Goal: Task Accomplishment & Management: Use online tool/utility

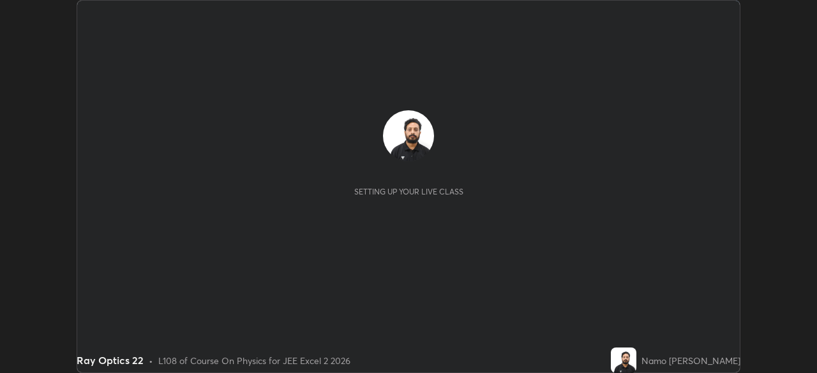
scroll to position [373, 816]
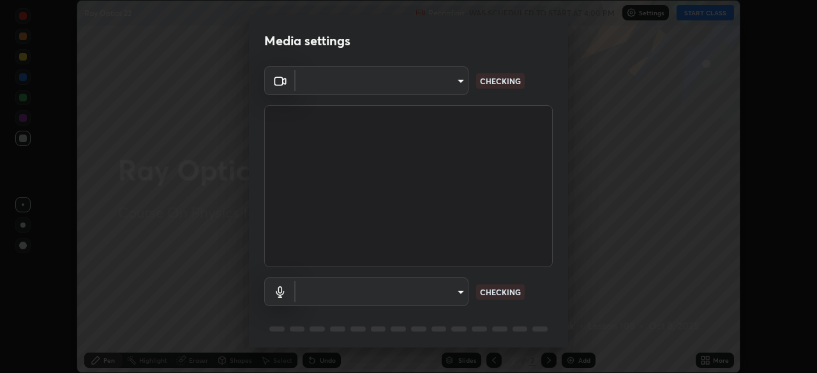
type input "6c54ecbdb3772e4859e41b9a5082f9349f80293d095f1c0b9f602b0a2d46c8bb"
click at [461, 287] on body "Erase all Ray Optics 22 Recording WAS SCHEDULED TO START AT 4:00 PM Settings ST…" at bounding box center [408, 186] width 817 height 373
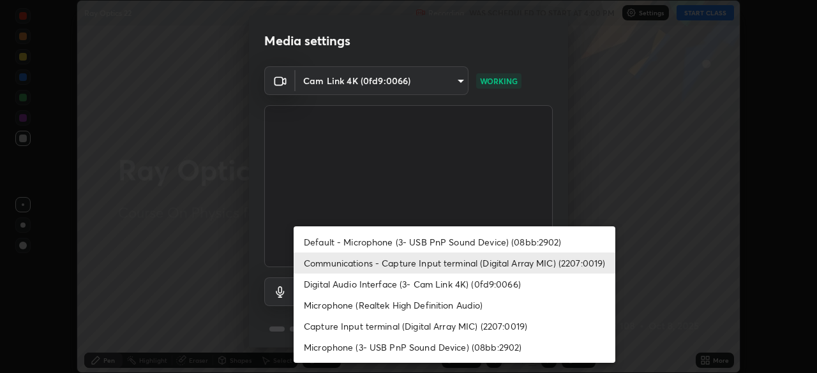
click at [519, 251] on li "Default - Microphone (3- USB PnP Sound Device) (08bb:2902)" at bounding box center [455, 242] width 322 height 21
type input "default"
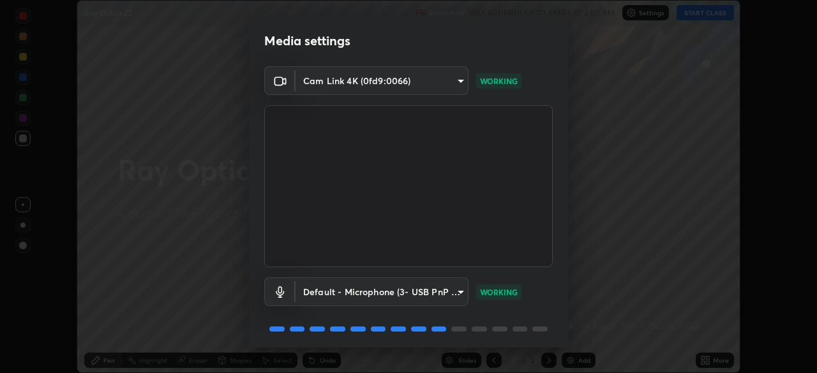
scroll to position [45, 0]
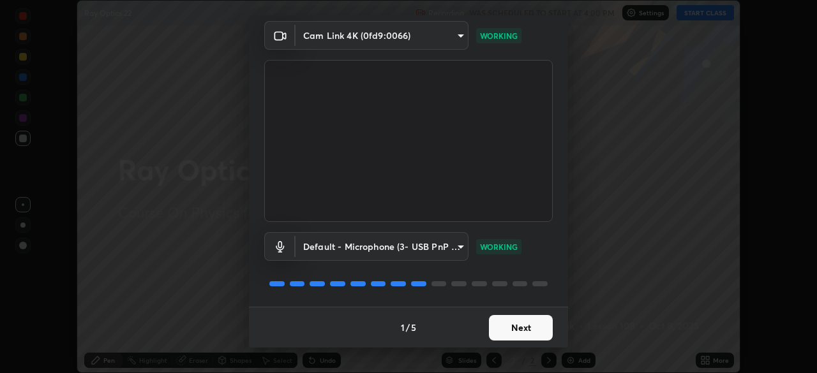
click at [539, 333] on button "Next" at bounding box center [521, 328] width 64 height 26
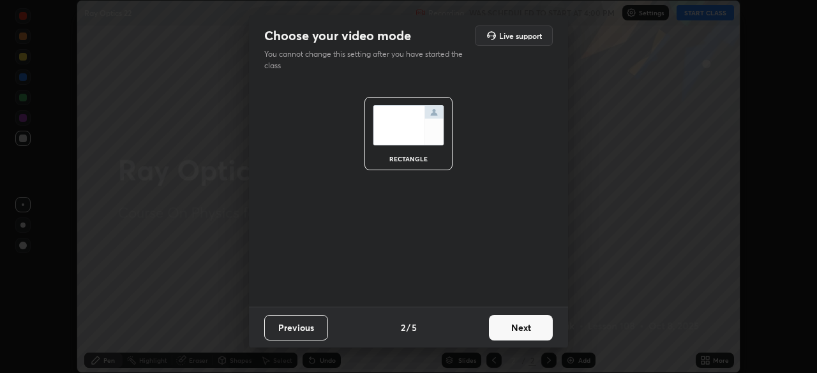
scroll to position [0, 0]
click at [539, 339] on button "Next" at bounding box center [521, 328] width 64 height 26
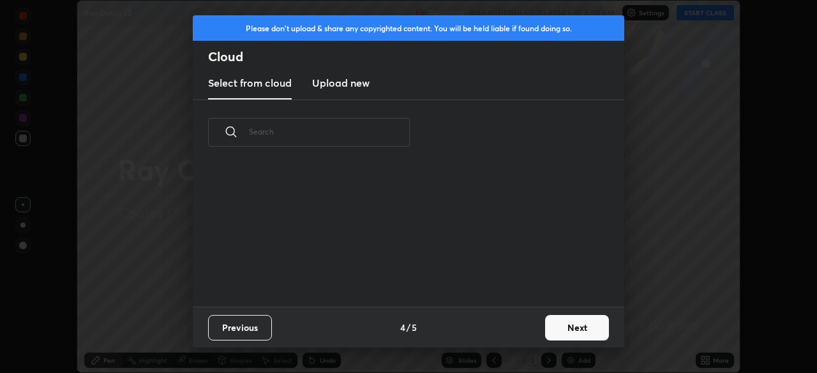
click at [554, 332] on button "Next" at bounding box center [577, 328] width 64 height 26
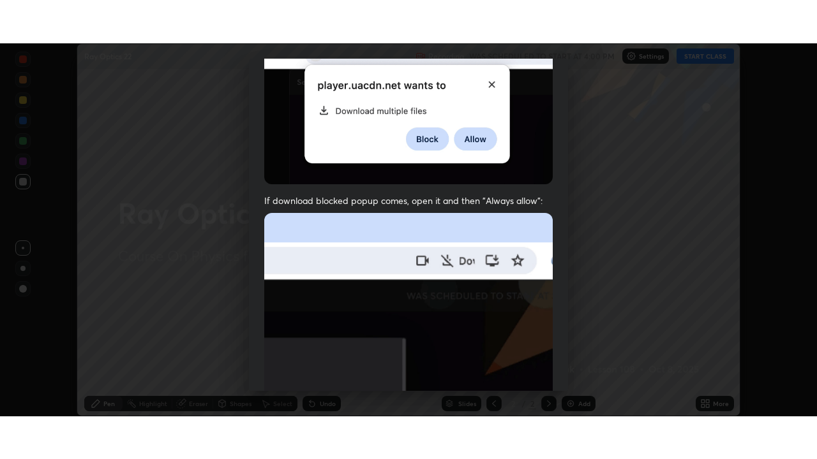
scroll to position [306, 0]
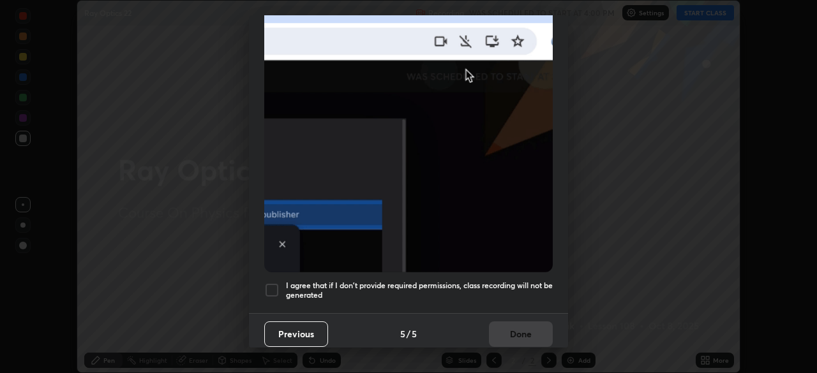
click at [273, 289] on div at bounding box center [271, 290] width 15 height 15
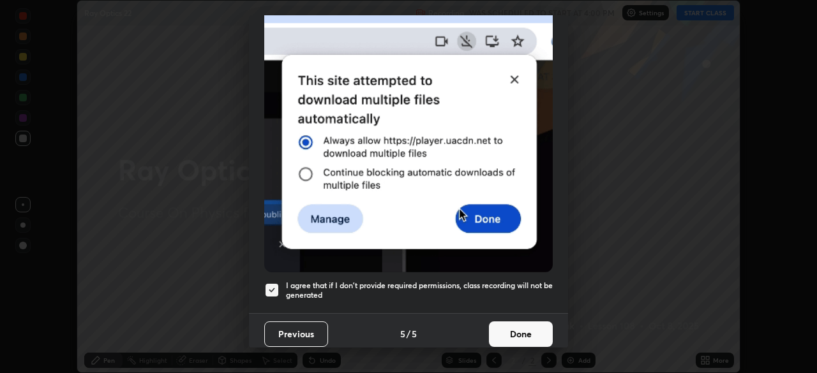
click at [519, 336] on button "Done" at bounding box center [521, 335] width 64 height 26
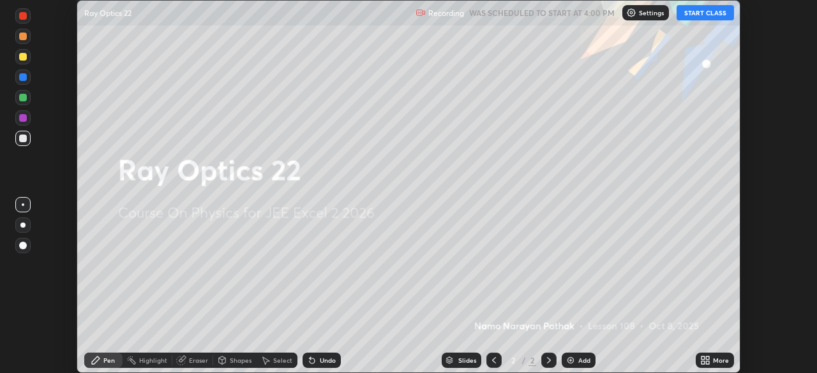
click at [702, 19] on button "START CLASS" at bounding box center [704, 12] width 57 height 15
click at [707, 363] on icon at bounding box center [707, 362] width 3 height 3
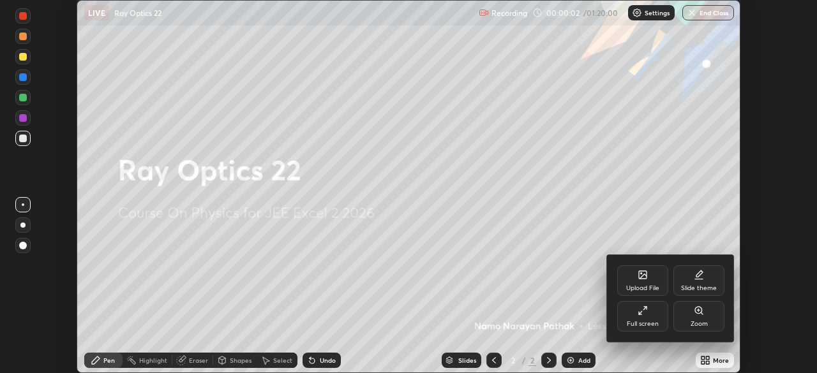
click at [650, 322] on div "Full screen" at bounding box center [643, 324] width 32 height 6
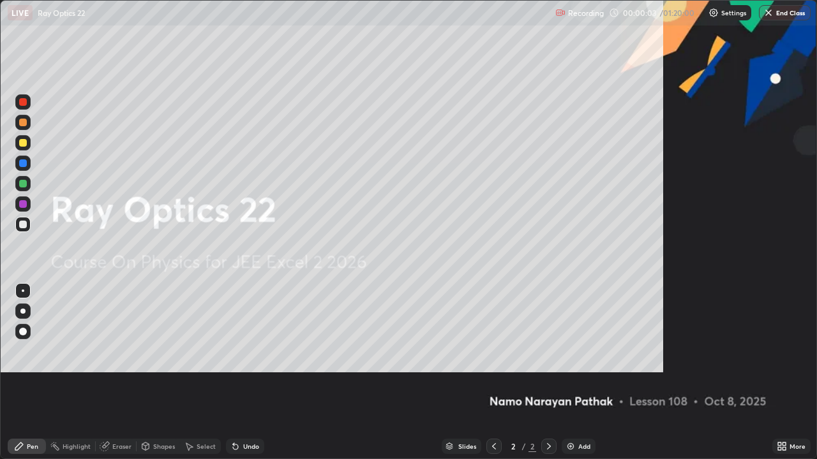
scroll to position [459, 817]
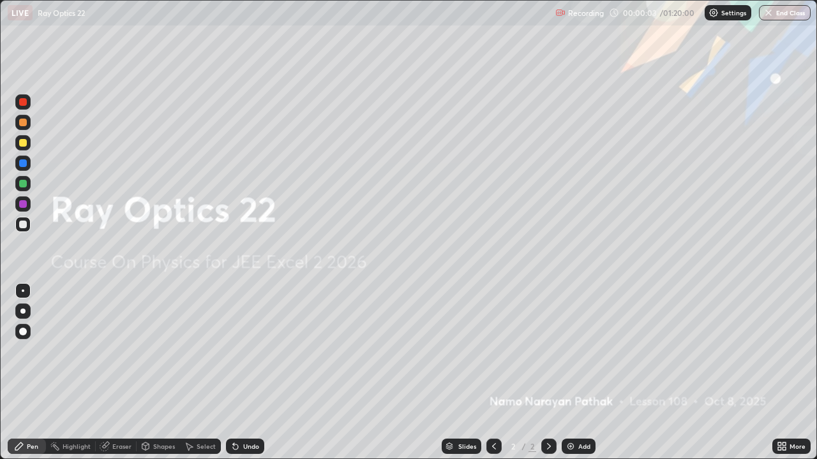
click at [568, 373] on img at bounding box center [570, 447] width 10 height 10
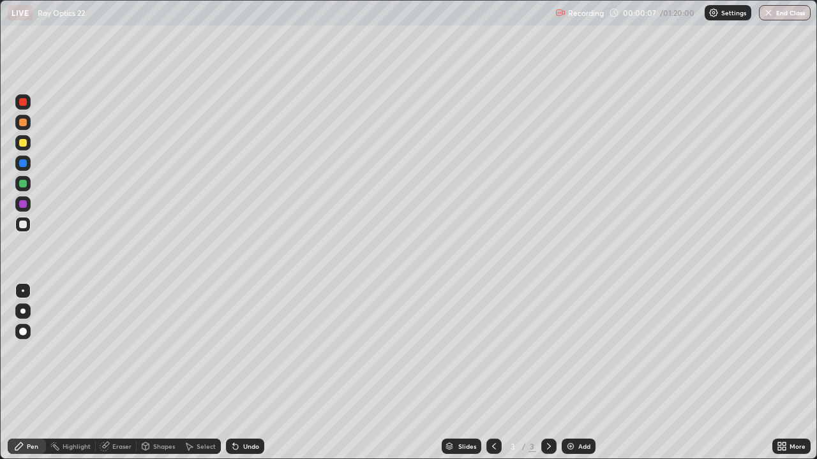
click at [29, 373] on div "Pen" at bounding box center [27, 446] width 38 height 15
click at [37, 373] on div "Pen" at bounding box center [27, 446] width 38 height 15
click at [26, 123] on div at bounding box center [23, 123] width 8 height 8
click at [23, 124] on div at bounding box center [23, 123] width 8 height 8
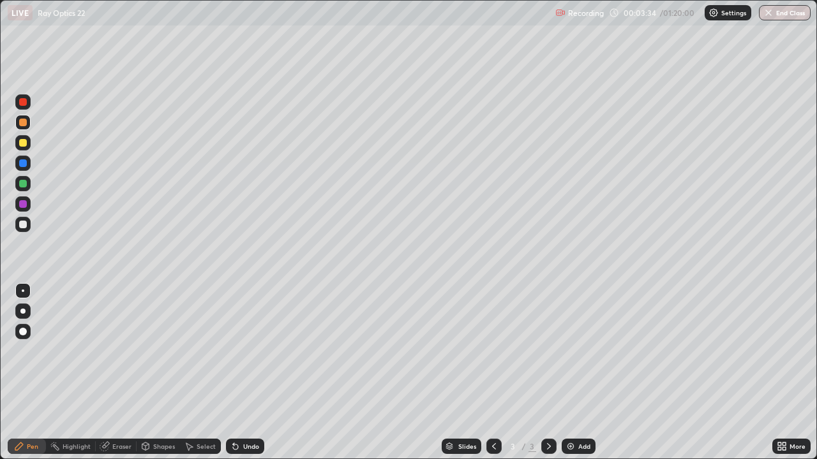
click at [22, 169] on div at bounding box center [22, 163] width 15 height 15
click at [573, 373] on img at bounding box center [570, 447] width 10 height 10
click at [26, 225] on div at bounding box center [23, 225] width 8 height 8
click at [28, 122] on div at bounding box center [22, 122] width 15 height 15
click at [26, 221] on div at bounding box center [23, 225] width 8 height 8
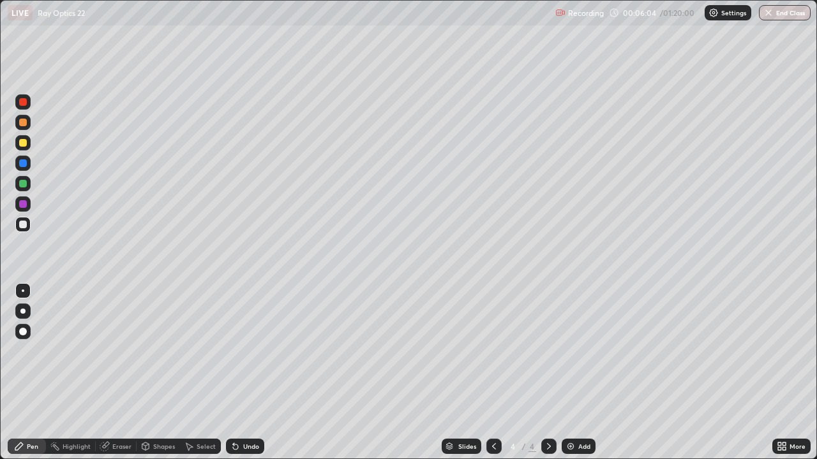
click at [28, 186] on div at bounding box center [22, 183] width 15 height 15
click at [29, 207] on div at bounding box center [22, 204] width 15 height 15
click at [23, 164] on div at bounding box center [23, 164] width 8 height 8
click at [26, 186] on div at bounding box center [23, 184] width 8 height 8
click at [24, 143] on div at bounding box center [23, 143] width 8 height 8
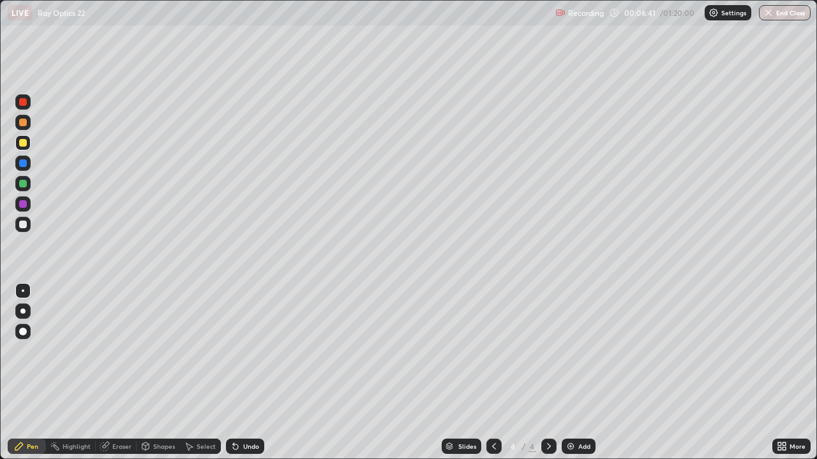
click at [29, 204] on div at bounding box center [22, 204] width 15 height 15
click at [26, 123] on div at bounding box center [23, 123] width 8 height 8
click at [24, 143] on div at bounding box center [23, 143] width 8 height 8
click at [28, 124] on div at bounding box center [22, 122] width 15 height 15
click at [25, 108] on div at bounding box center [22, 101] width 15 height 15
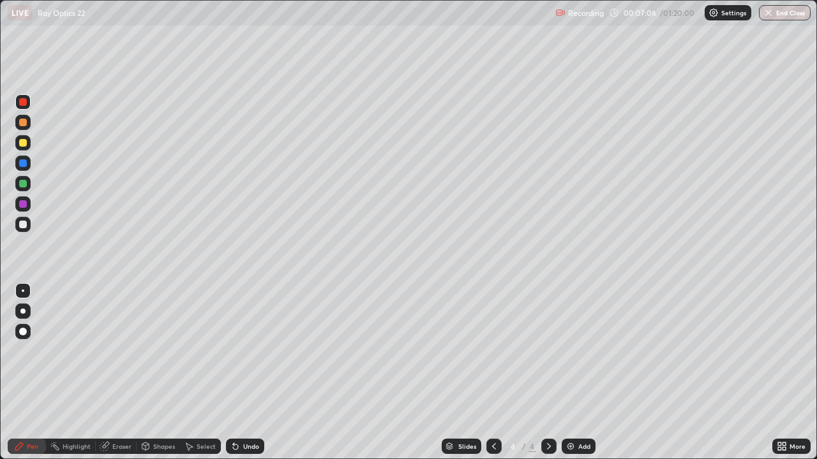
click at [29, 227] on div at bounding box center [22, 224] width 15 height 15
click at [24, 184] on div at bounding box center [23, 184] width 8 height 8
click at [498, 373] on div at bounding box center [493, 446] width 15 height 15
click at [547, 373] on icon at bounding box center [549, 447] width 10 height 10
click at [493, 373] on icon at bounding box center [494, 447] width 10 height 10
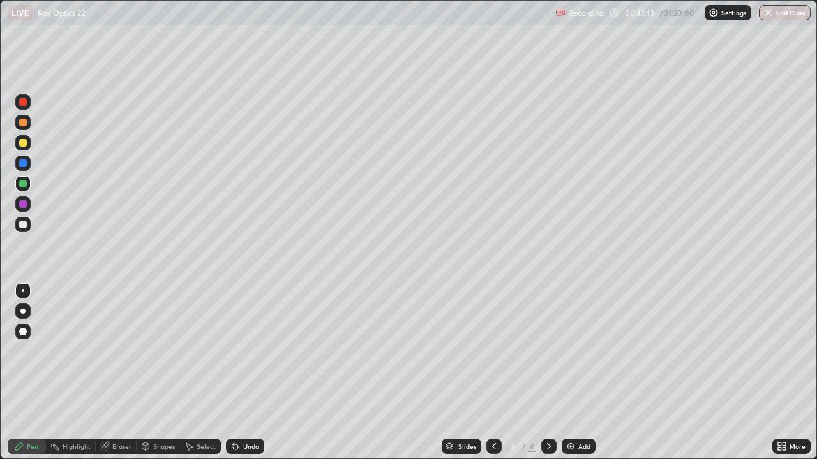
click at [548, 373] on icon at bounding box center [549, 446] width 4 height 6
click at [572, 373] on img at bounding box center [570, 447] width 10 height 10
click at [26, 124] on div at bounding box center [23, 123] width 8 height 8
click at [24, 163] on div at bounding box center [23, 164] width 8 height 8
click at [24, 226] on div at bounding box center [23, 225] width 8 height 8
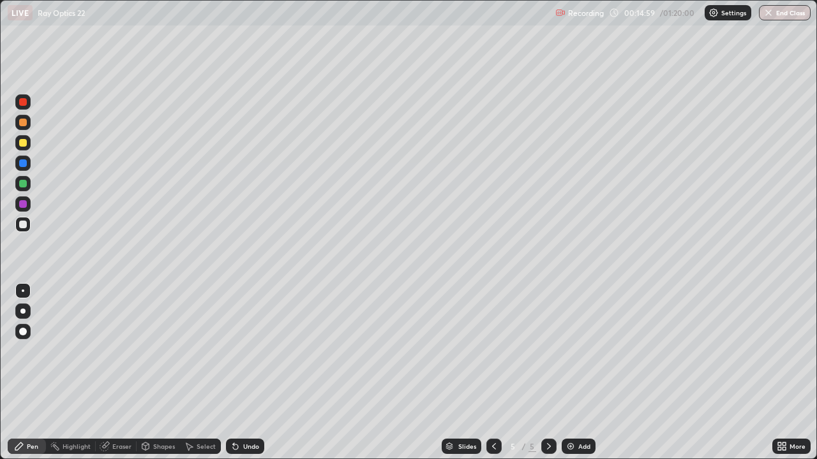
click at [26, 204] on div at bounding box center [23, 204] width 8 height 8
click at [24, 204] on div at bounding box center [23, 204] width 8 height 8
click at [24, 163] on div at bounding box center [23, 164] width 8 height 8
click at [26, 185] on div at bounding box center [23, 184] width 8 height 8
click at [23, 123] on div at bounding box center [23, 123] width 8 height 8
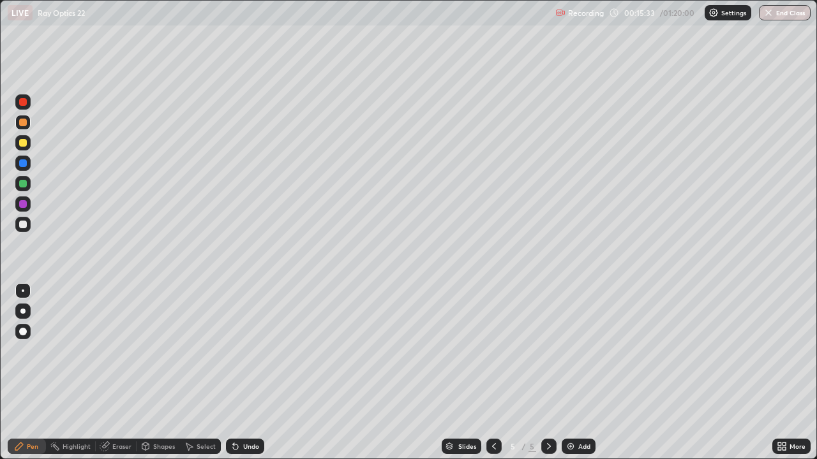
click at [21, 142] on div at bounding box center [23, 143] width 8 height 8
click at [24, 123] on div at bounding box center [23, 123] width 8 height 8
click at [26, 103] on div at bounding box center [23, 102] width 8 height 8
click at [26, 224] on div at bounding box center [23, 225] width 8 height 8
click at [25, 165] on div at bounding box center [23, 164] width 8 height 8
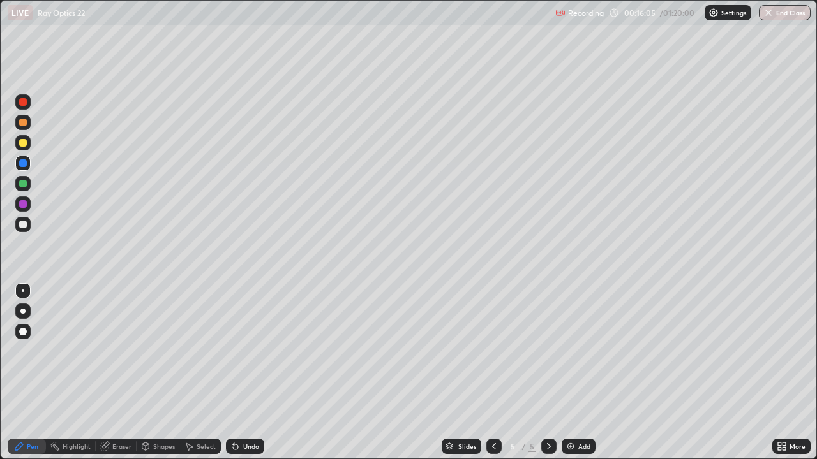
click at [20, 186] on div at bounding box center [23, 184] width 8 height 8
click at [24, 119] on div at bounding box center [23, 123] width 8 height 8
click at [24, 185] on div at bounding box center [23, 184] width 8 height 8
click at [27, 229] on div at bounding box center [22, 224] width 15 height 15
click at [572, 373] on img at bounding box center [570, 447] width 10 height 10
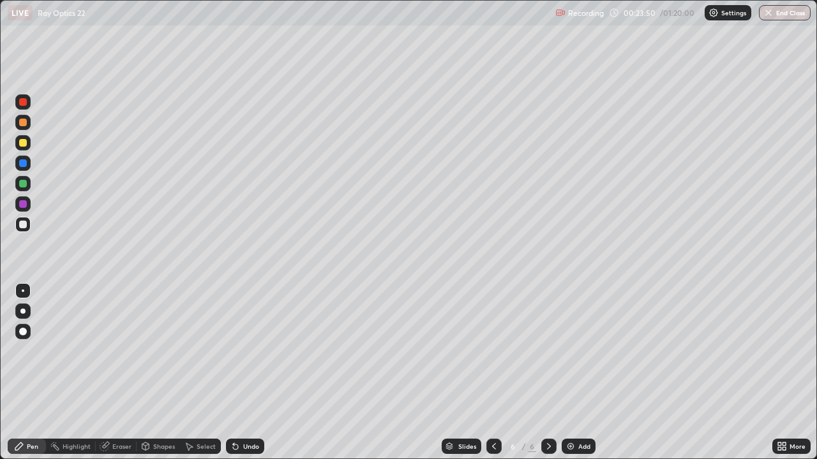
click at [25, 123] on div at bounding box center [23, 123] width 8 height 8
click at [24, 164] on div at bounding box center [23, 164] width 8 height 8
click at [26, 124] on div at bounding box center [23, 123] width 8 height 8
click at [26, 206] on div at bounding box center [23, 204] width 8 height 8
click at [24, 184] on div at bounding box center [23, 184] width 8 height 8
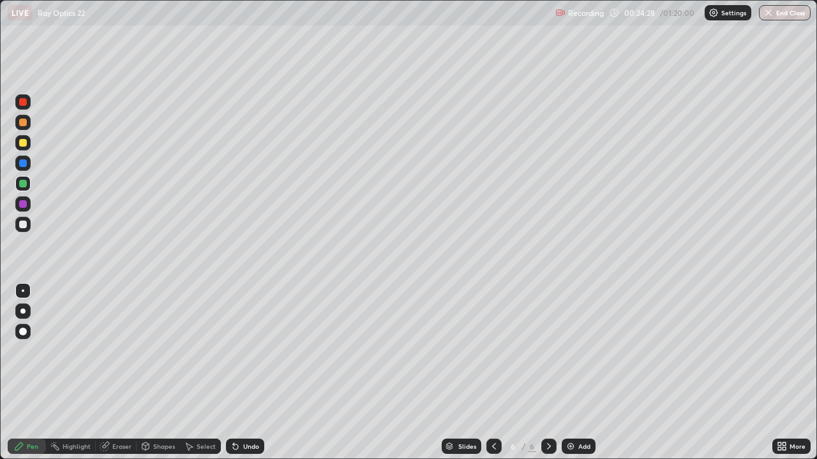
click at [24, 225] on div at bounding box center [23, 225] width 8 height 8
click at [573, 373] on img at bounding box center [570, 447] width 10 height 10
click at [24, 124] on div at bounding box center [23, 123] width 8 height 8
click at [570, 373] on img at bounding box center [570, 447] width 10 height 10
click at [494, 373] on icon at bounding box center [494, 447] width 10 height 10
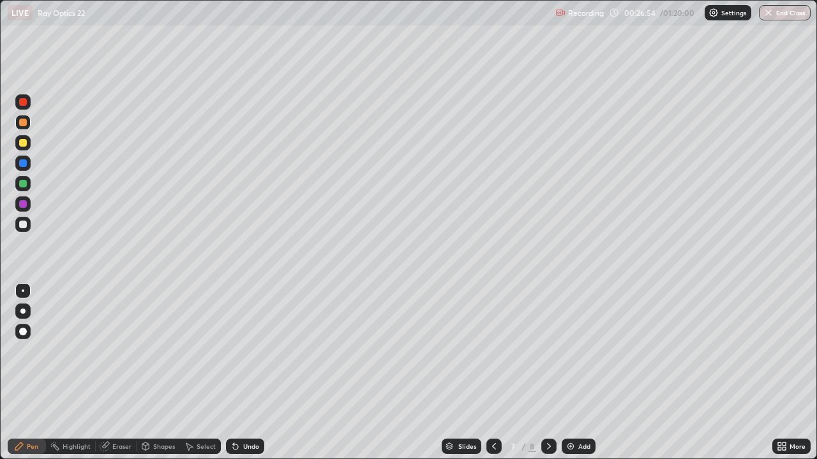
click at [26, 162] on div at bounding box center [23, 164] width 8 height 8
click at [23, 184] on div at bounding box center [23, 184] width 8 height 8
click at [22, 121] on div at bounding box center [23, 123] width 8 height 8
click at [26, 204] on div at bounding box center [23, 204] width 8 height 8
click at [24, 222] on div at bounding box center [23, 225] width 8 height 8
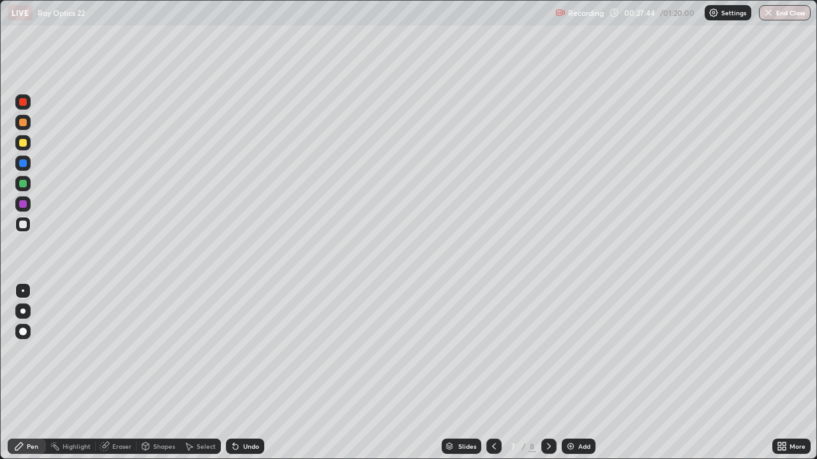
click at [24, 204] on div at bounding box center [23, 204] width 8 height 8
click at [546, 373] on icon at bounding box center [549, 447] width 10 height 10
click at [25, 123] on div at bounding box center [23, 123] width 8 height 8
click at [122, 373] on div "Eraser" at bounding box center [121, 446] width 19 height 6
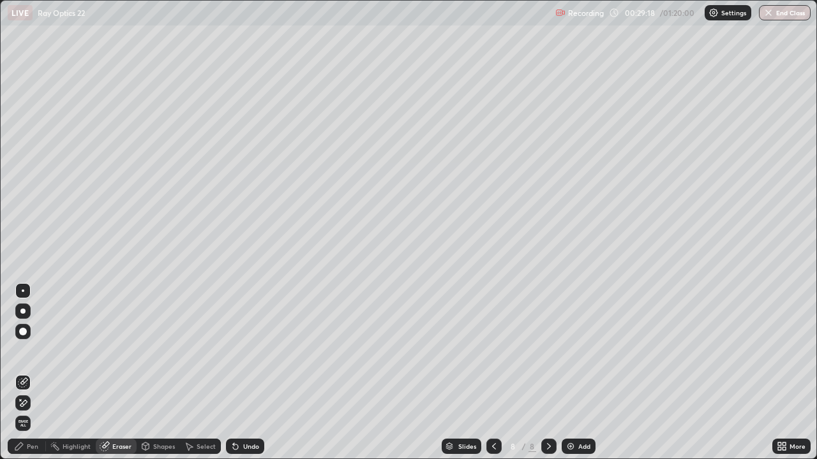
click at [36, 373] on div "Pen" at bounding box center [32, 446] width 11 height 6
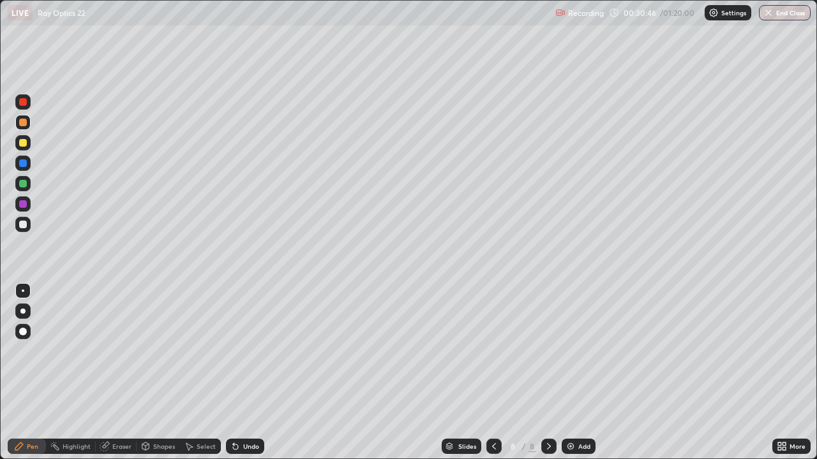
click at [493, 373] on icon at bounding box center [494, 447] width 10 height 10
click at [547, 373] on icon at bounding box center [549, 447] width 10 height 10
click at [568, 373] on img at bounding box center [570, 447] width 10 height 10
click at [24, 223] on div at bounding box center [23, 225] width 8 height 8
click at [25, 121] on div at bounding box center [23, 123] width 8 height 8
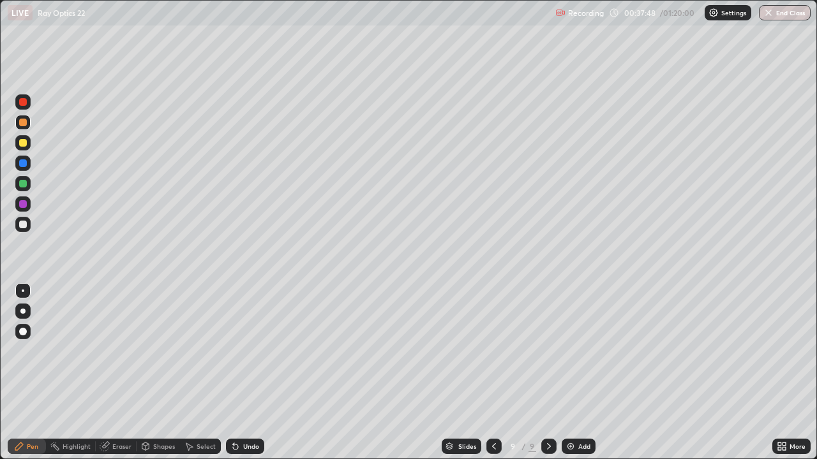
click at [25, 227] on div at bounding box center [23, 225] width 8 height 8
click at [26, 205] on div at bounding box center [23, 204] width 8 height 8
click at [24, 103] on div at bounding box center [23, 102] width 8 height 8
click at [22, 203] on div at bounding box center [23, 204] width 8 height 8
click at [23, 103] on div at bounding box center [23, 102] width 8 height 8
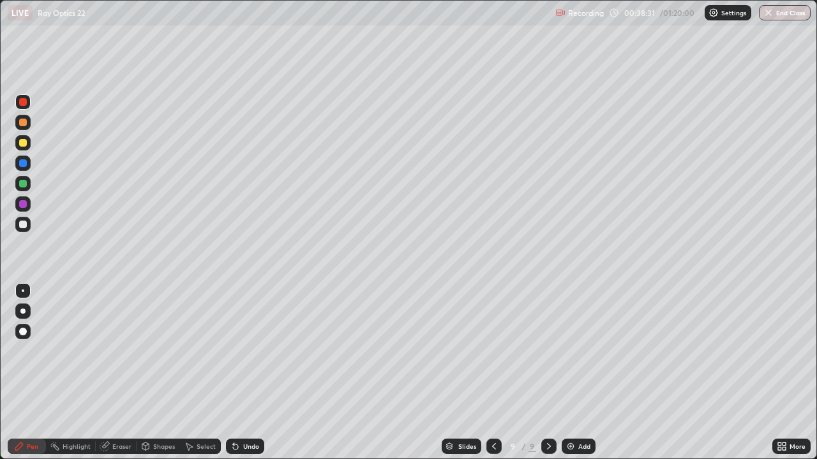
click at [24, 207] on div at bounding box center [23, 204] width 8 height 8
click at [24, 101] on div at bounding box center [23, 102] width 8 height 8
click at [27, 225] on div at bounding box center [22, 224] width 15 height 15
click at [22, 125] on div at bounding box center [23, 123] width 8 height 8
click at [23, 187] on div at bounding box center [23, 184] width 8 height 8
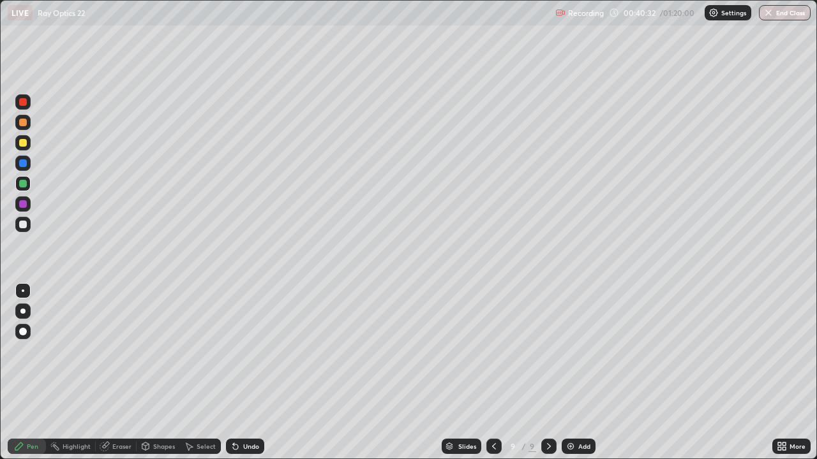
click at [570, 373] on img at bounding box center [570, 447] width 10 height 10
click at [27, 121] on div at bounding box center [22, 122] width 15 height 15
click at [492, 373] on icon at bounding box center [493, 447] width 10 height 10
click at [547, 373] on icon at bounding box center [549, 447] width 10 height 10
click at [574, 373] on img at bounding box center [570, 447] width 10 height 10
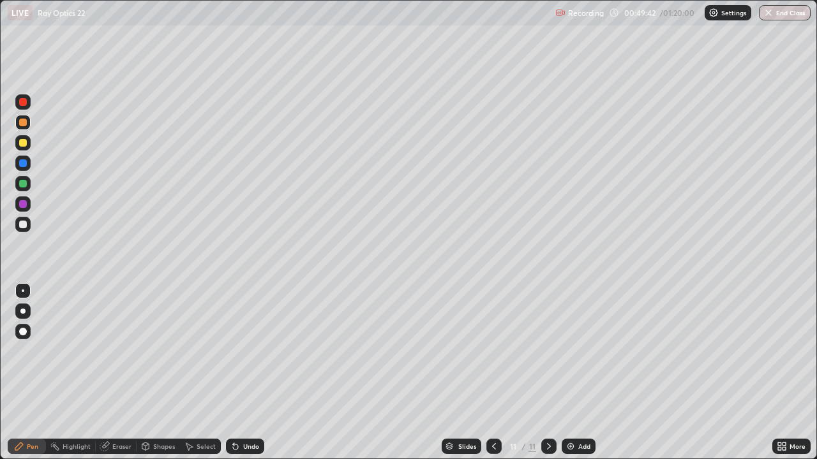
click at [572, 373] on img at bounding box center [570, 447] width 10 height 10
click at [27, 163] on div at bounding box center [22, 163] width 15 height 15
click at [25, 204] on div at bounding box center [23, 204] width 8 height 8
click at [489, 373] on icon at bounding box center [494, 447] width 10 height 10
click at [544, 373] on icon at bounding box center [549, 447] width 10 height 10
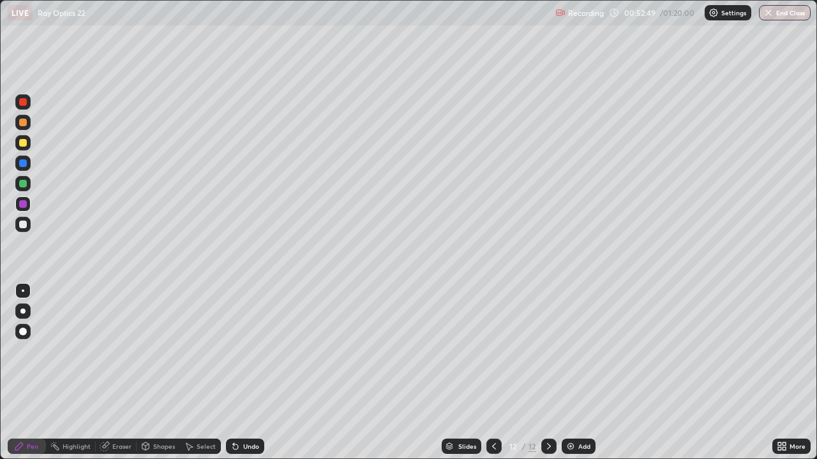
click at [26, 127] on div at bounding box center [22, 122] width 15 height 15
click at [570, 373] on img at bounding box center [570, 447] width 10 height 10
click at [29, 163] on div at bounding box center [22, 163] width 15 height 15
click at [569, 373] on img at bounding box center [570, 447] width 10 height 10
click at [26, 124] on div at bounding box center [23, 123] width 8 height 8
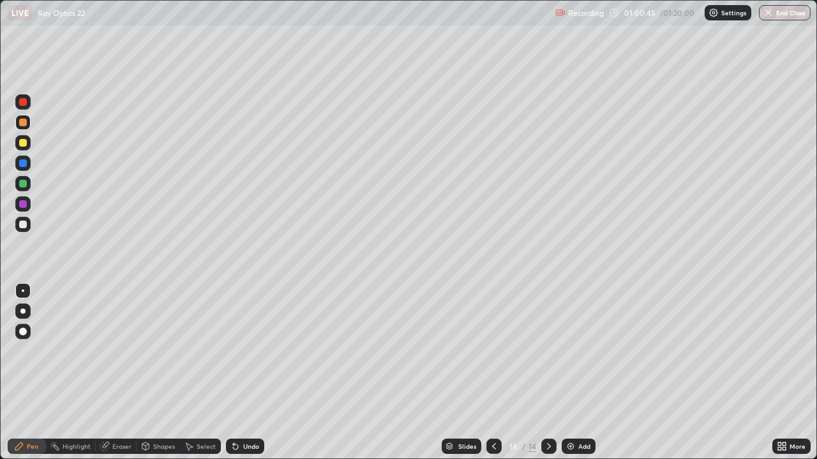
click at [575, 373] on div "Add" at bounding box center [578, 446] width 34 height 15
click at [571, 373] on img at bounding box center [570, 447] width 10 height 10
click at [777, 18] on button "End Class" at bounding box center [785, 12] width 52 height 15
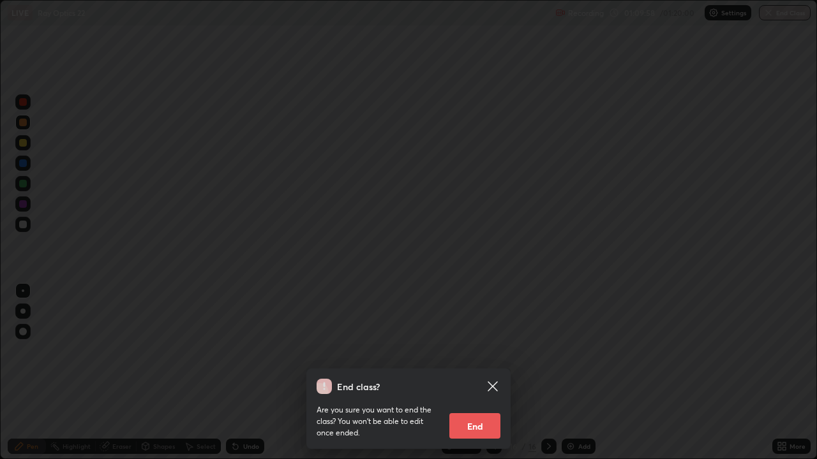
click at [477, 373] on button "End" at bounding box center [474, 426] width 51 height 26
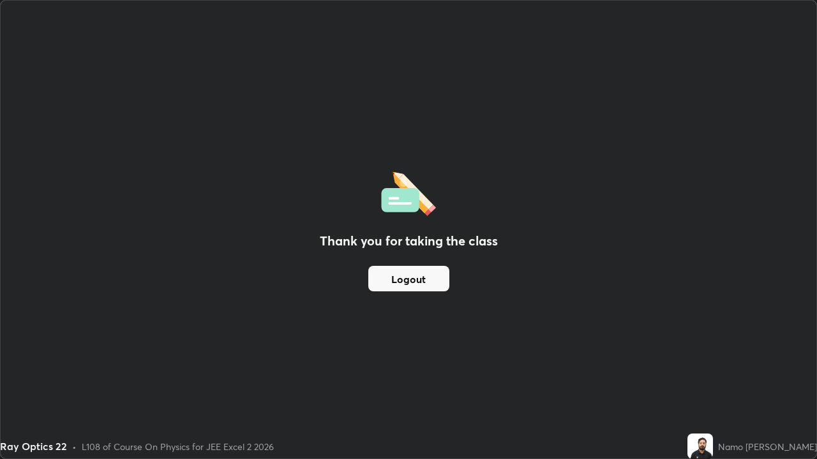
click at [436, 284] on button "Logout" at bounding box center [408, 279] width 81 height 26
